Goal: Find specific page/section: Find specific page/section

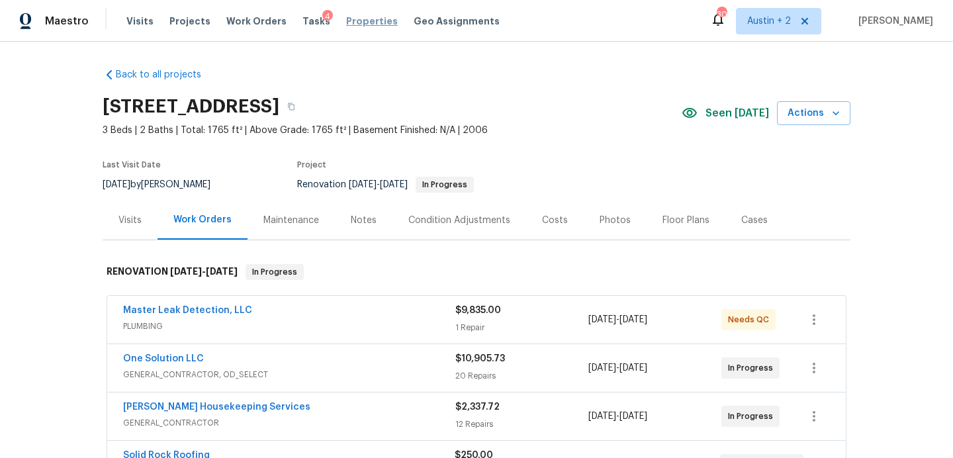
click at [356, 19] on span "Properties" at bounding box center [372, 21] width 52 height 13
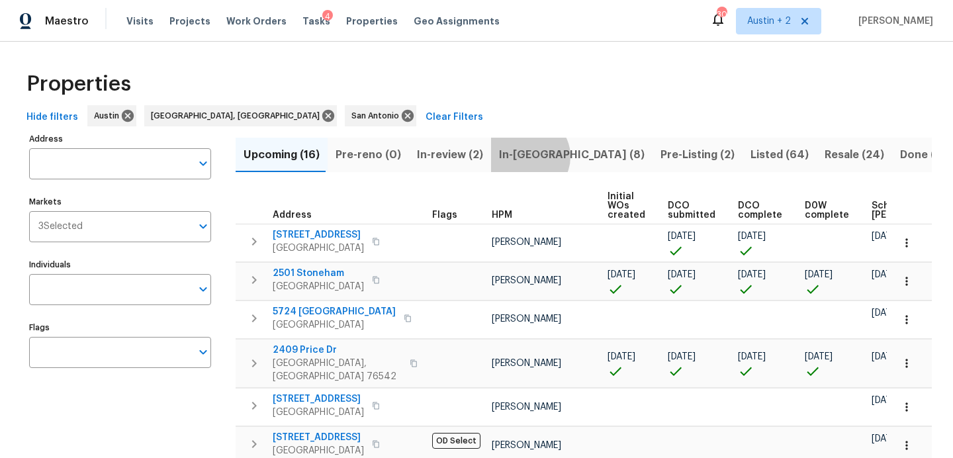
click at [520, 156] on span "In-[GEOGRAPHIC_DATA] (8)" at bounding box center [572, 155] width 146 height 19
